Goal: Task Accomplishment & Management: Manage account settings

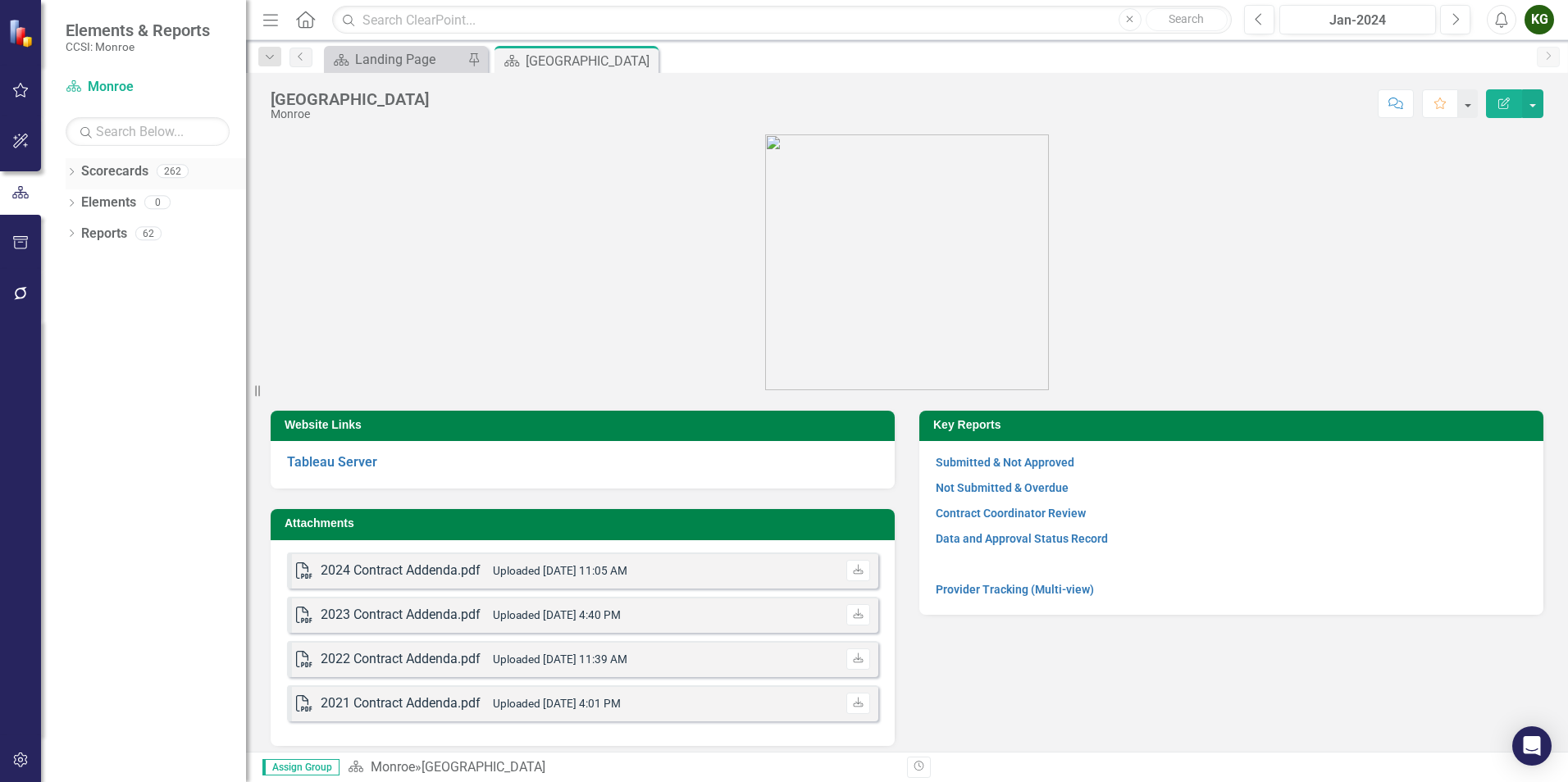
click at [73, 173] on icon "Dropdown" at bounding box center [71, 173] width 12 height 9
click at [73, 199] on div "Dropdown Scorecards 262 Dropdown [GEOGRAPHIC_DATA] Dropdown [DEMOGRAPHIC_DATA] …" at bounding box center [155, 189] width 181 height 63
click at [75, 201] on icon "Dropdown" at bounding box center [79, 202] width 13 height 10
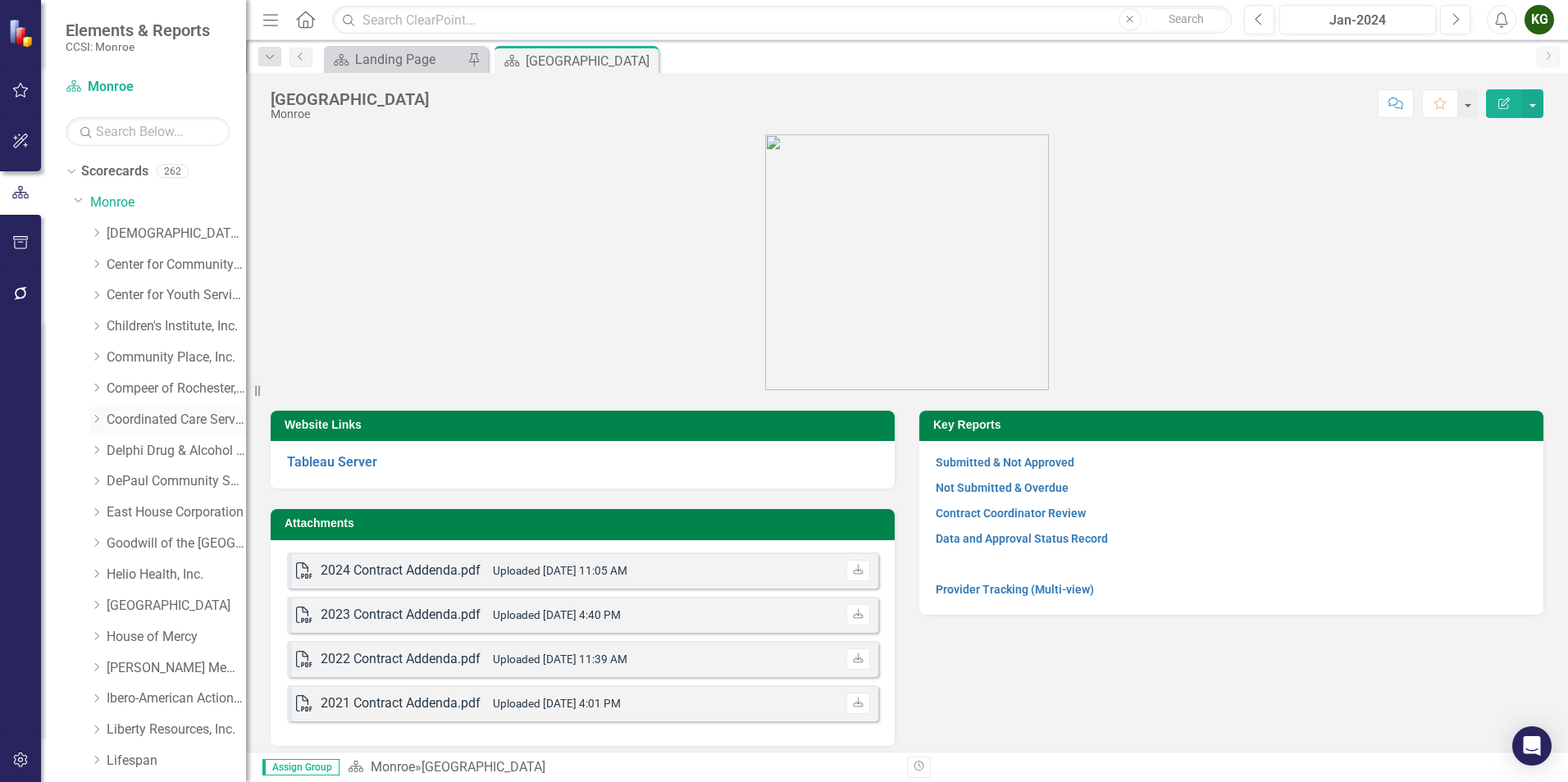
click at [115, 419] on link "Coordinated Care Services Inc." at bounding box center [176, 421] width 139 height 19
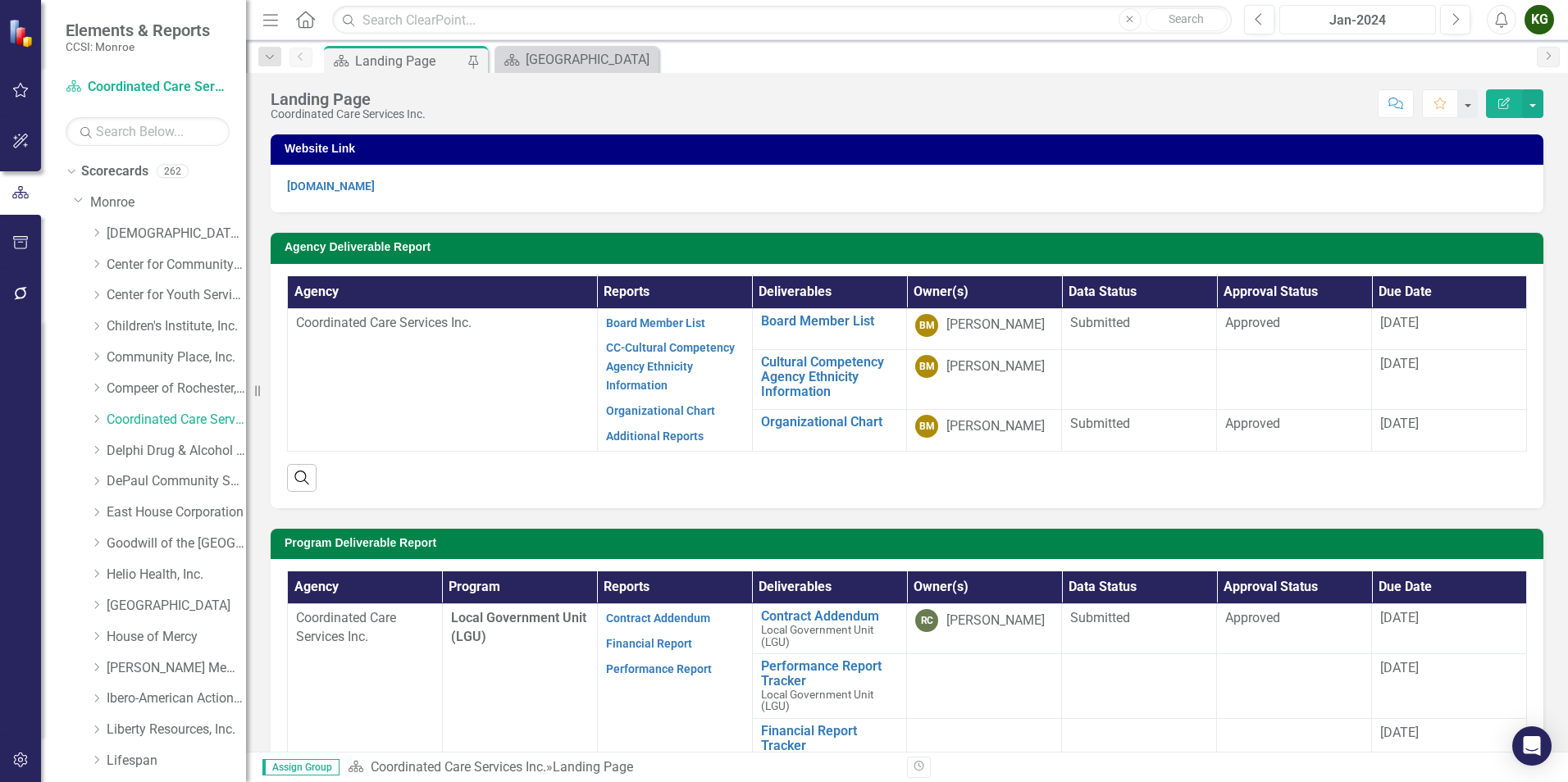
click at [1336, 22] on div "Jan-2024" at bounding box center [1358, 20] width 145 height 19
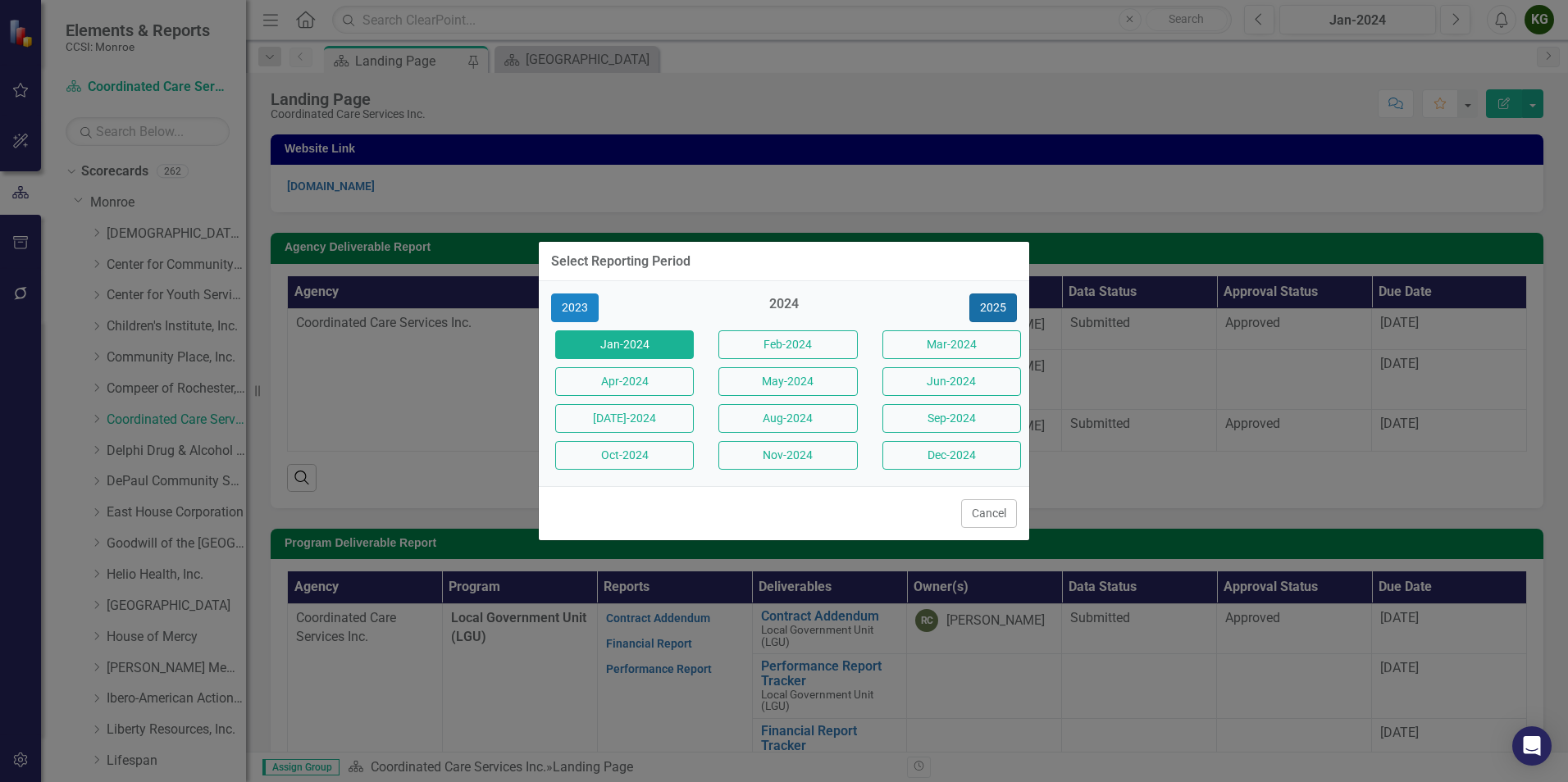
click at [981, 310] on button "2025" at bounding box center [993, 308] width 47 height 29
click at [817, 420] on button "Aug-2025" at bounding box center [788, 419] width 139 height 29
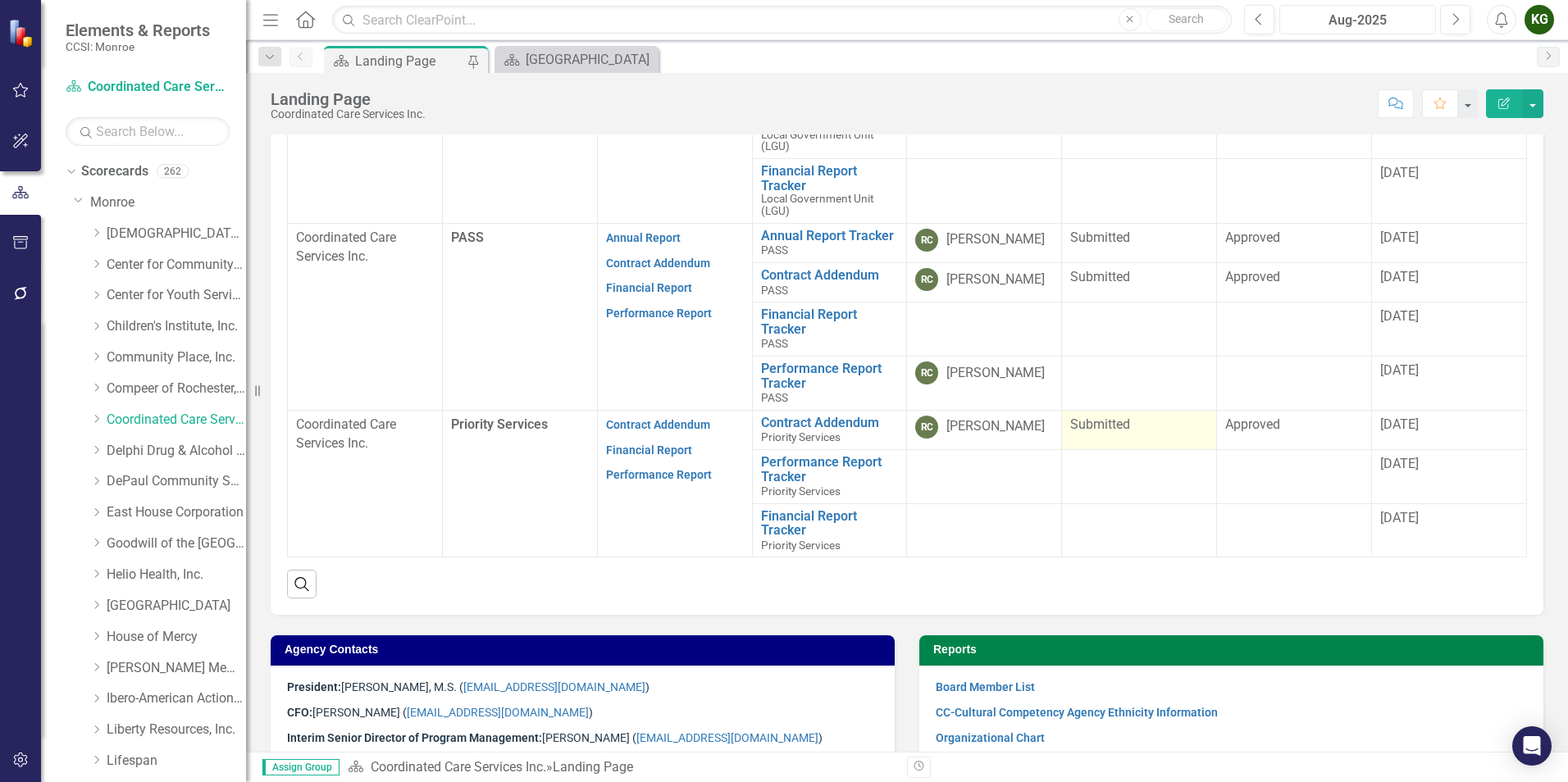
scroll to position [574, 0]
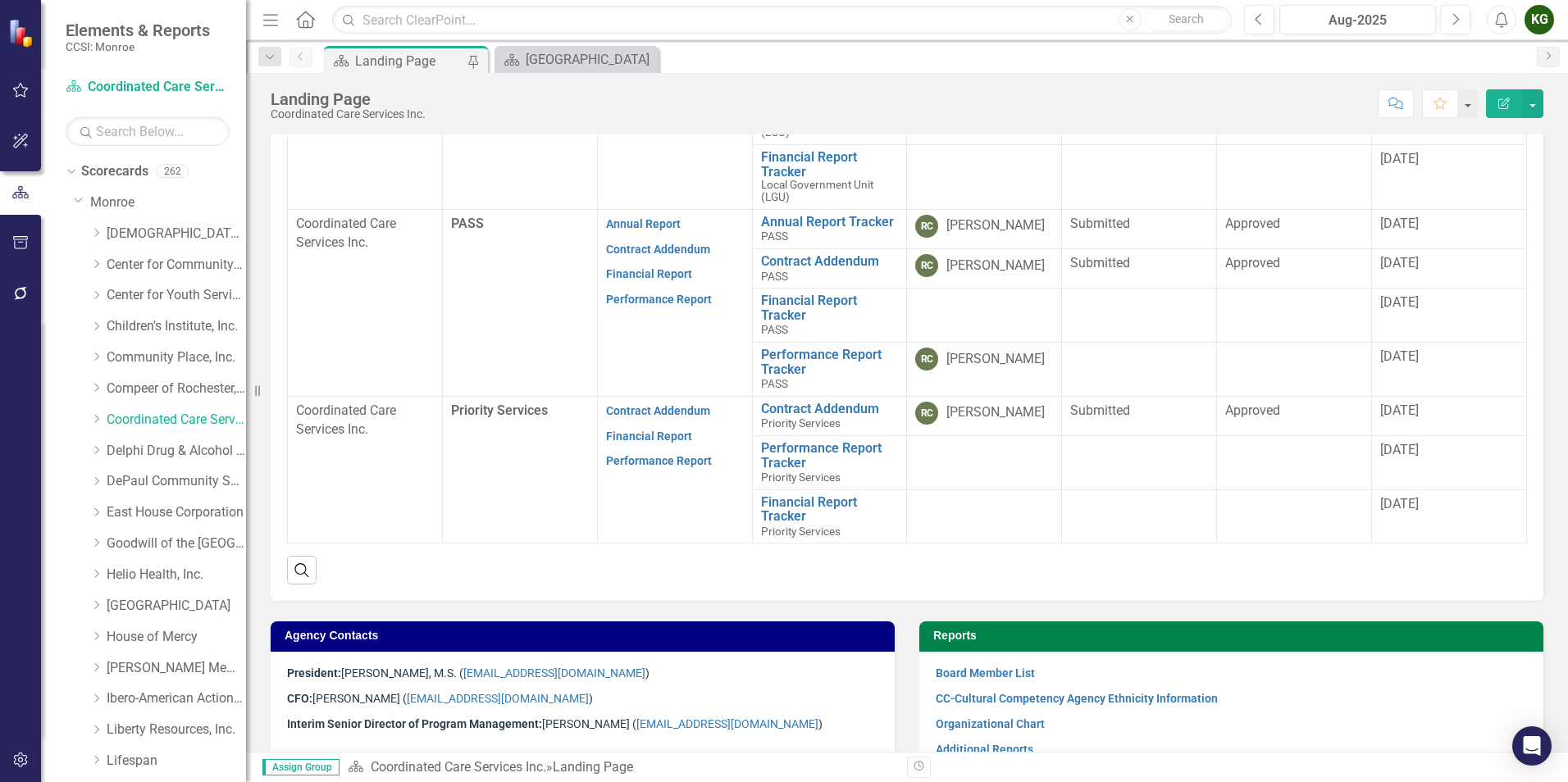
click at [1538, 28] on div "KG" at bounding box center [1539, 19] width 30 height 30
click at [1489, 208] on link "Logout Log Out" at bounding box center [1489, 207] width 129 height 30
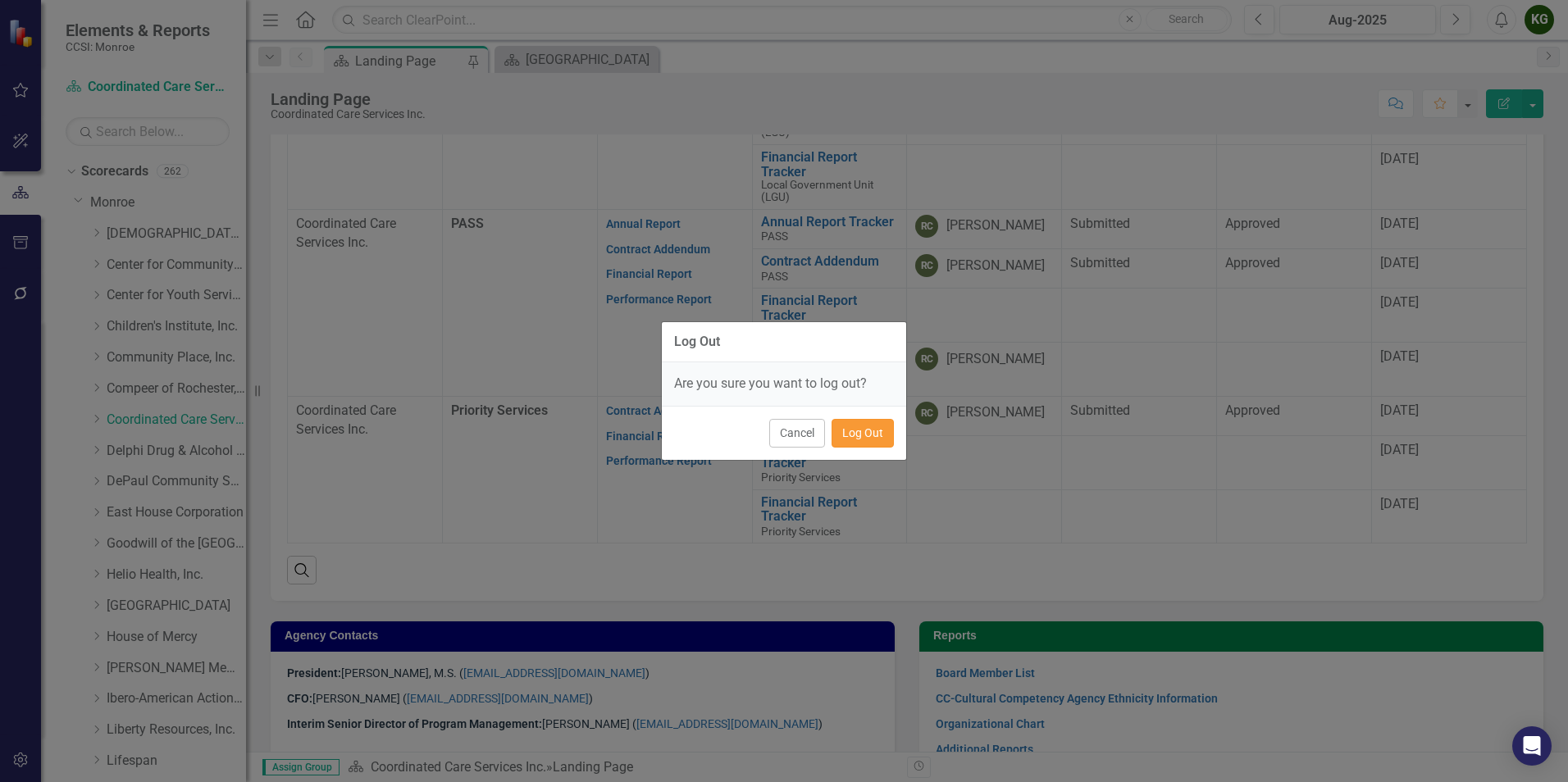
click at [863, 438] on button "Log Out" at bounding box center [862, 433] width 63 height 29
